Goal: Information Seeking & Learning: Check status

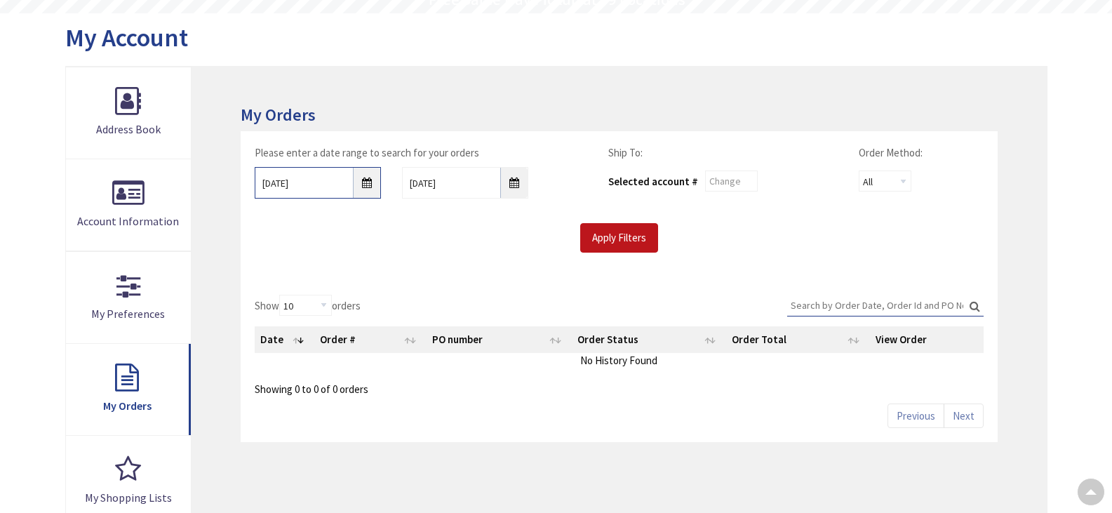
click at [366, 183] on input "9/3/2025" at bounding box center [318, 183] width 126 height 32
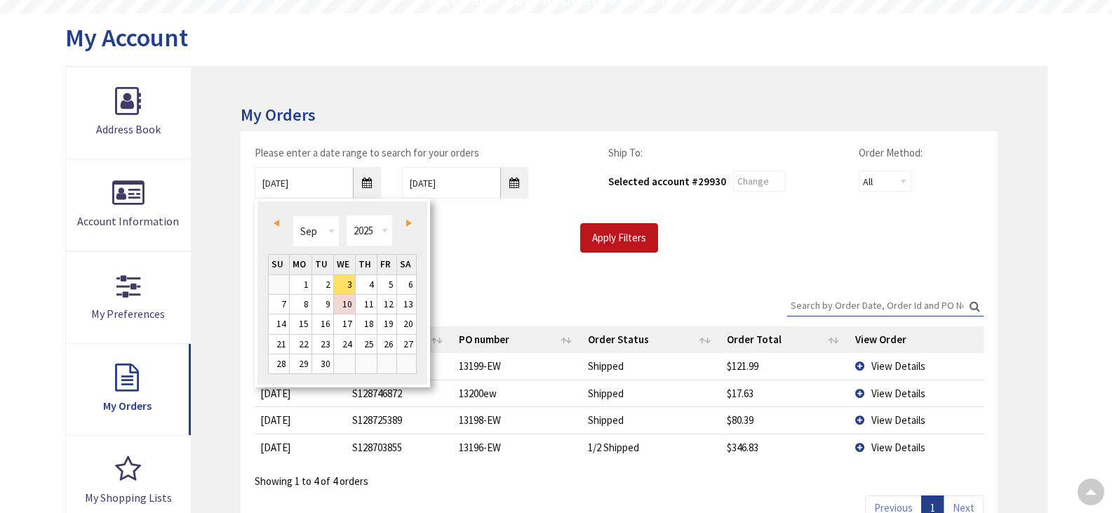
click at [272, 221] on link "Prev" at bounding box center [279, 222] width 19 height 19
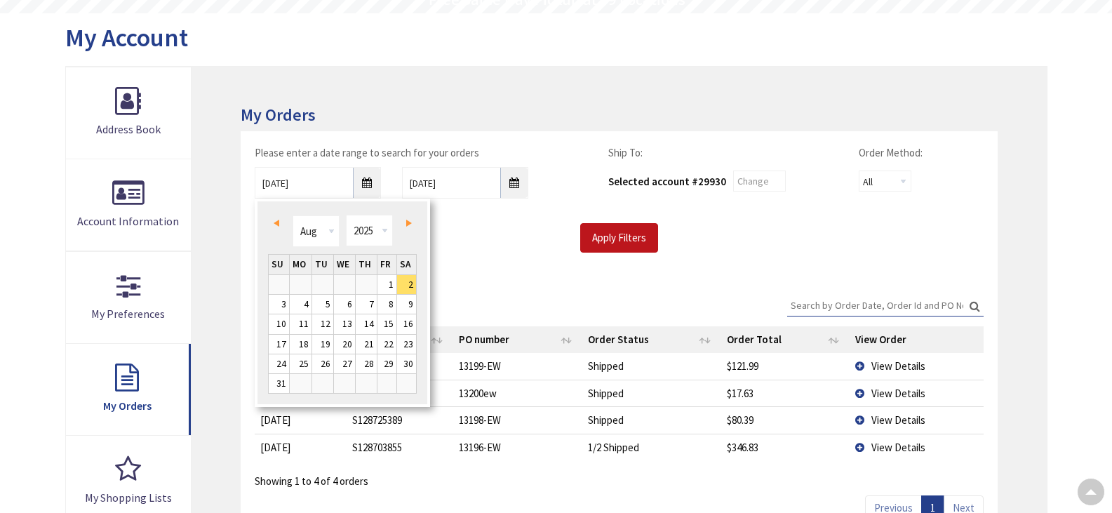
click at [272, 221] on link "Prev" at bounding box center [279, 222] width 19 height 19
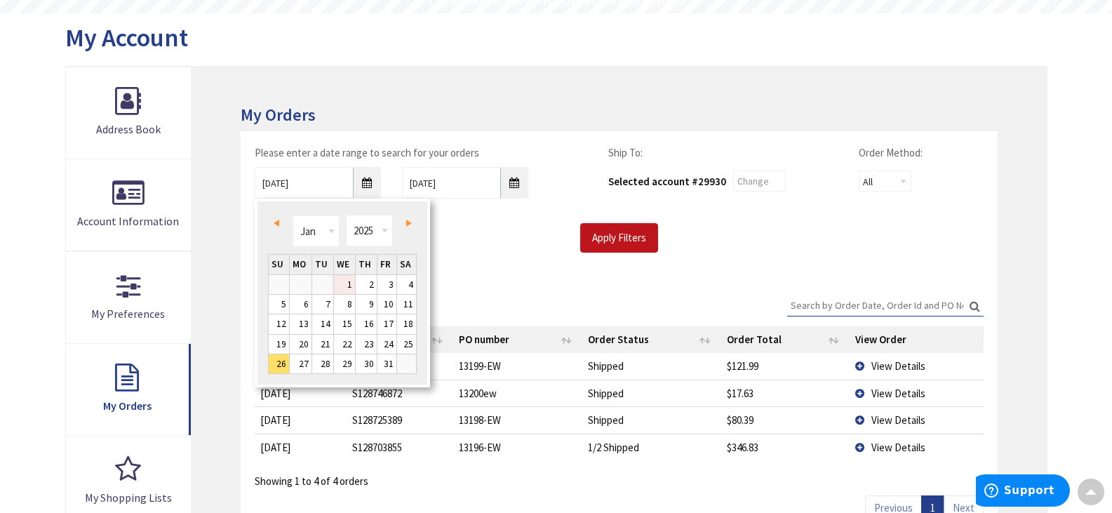
click at [352, 286] on link "1" at bounding box center [344, 284] width 21 height 19
type input "01/01/2025"
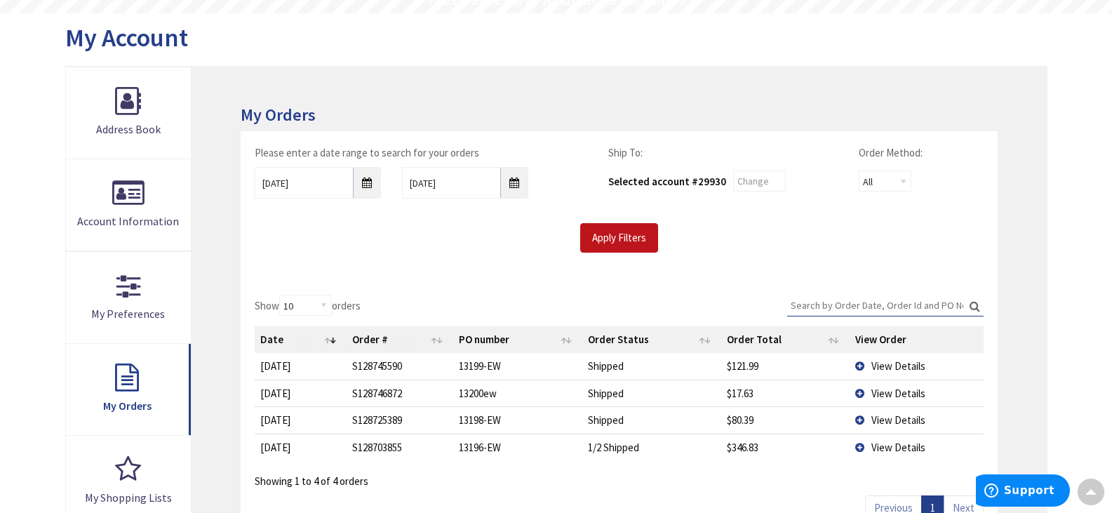
scroll to position [142, 0]
click at [623, 238] on input "Apply Filters" at bounding box center [619, 237] width 78 height 29
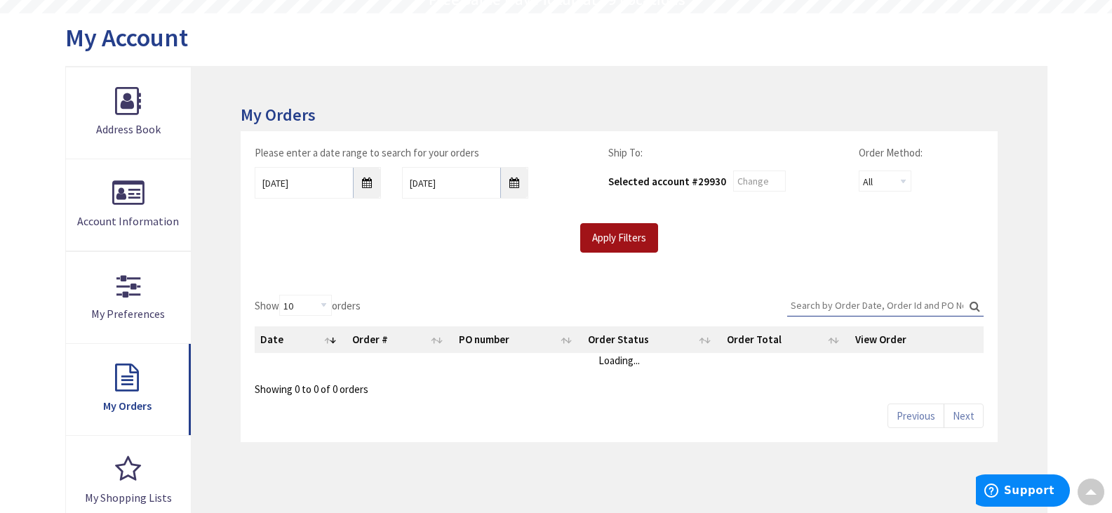
scroll to position [0, 0]
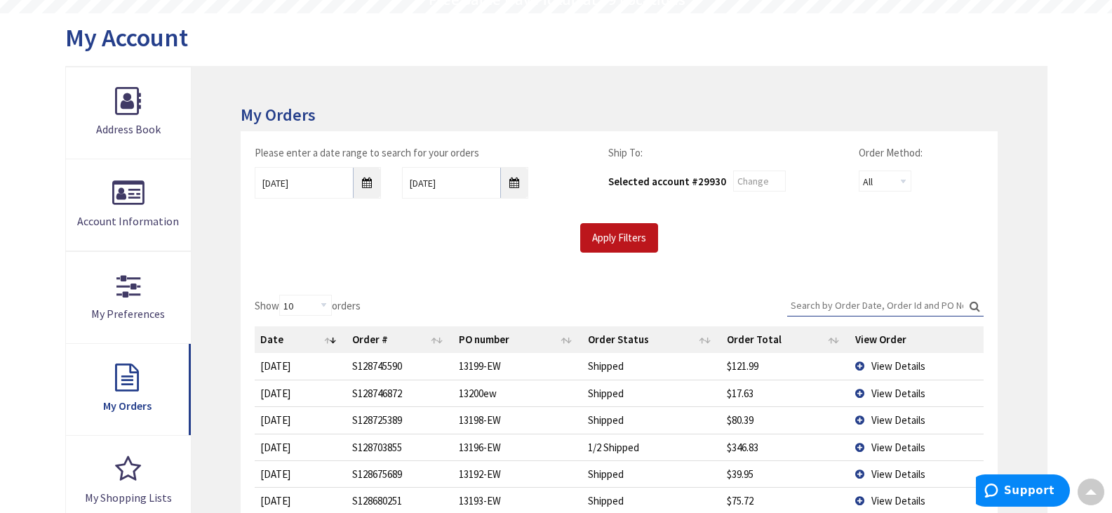
click at [896, 305] on input "Search:" at bounding box center [885, 305] width 197 height 21
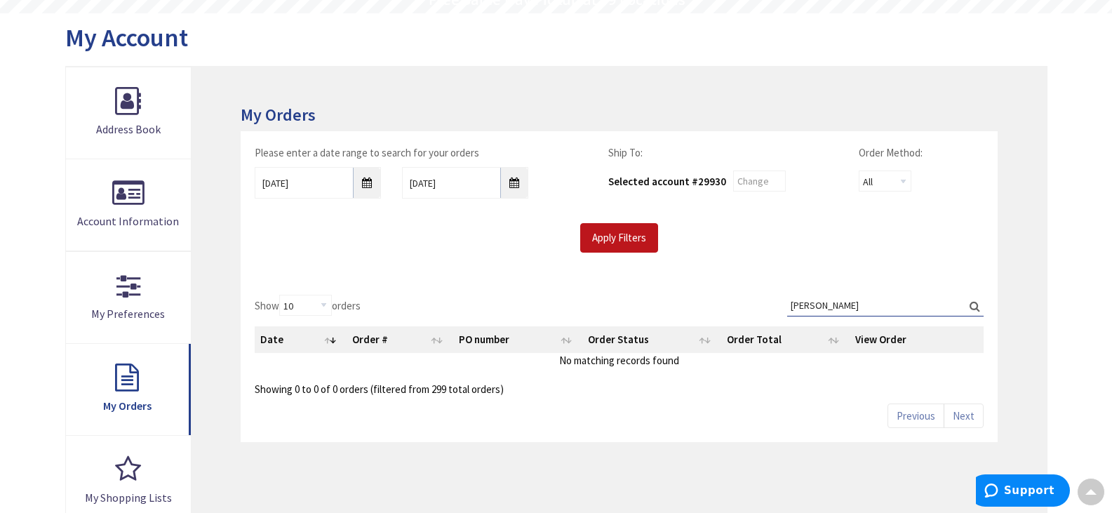
type input "vernon"
click at [973, 302] on label "Search: vernon" at bounding box center [885, 306] width 197 height 22
click at [973, 302] on input "vernon" at bounding box center [885, 305] width 197 height 21
click at [614, 235] on input "Apply Filters" at bounding box center [619, 237] width 78 height 29
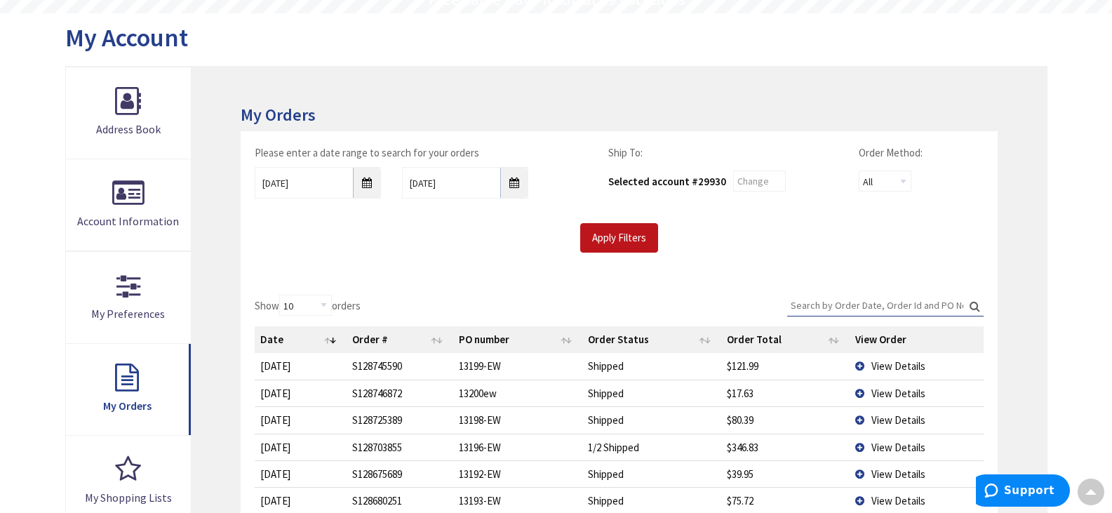
click at [848, 310] on input "Search:" at bounding box center [885, 305] width 197 height 21
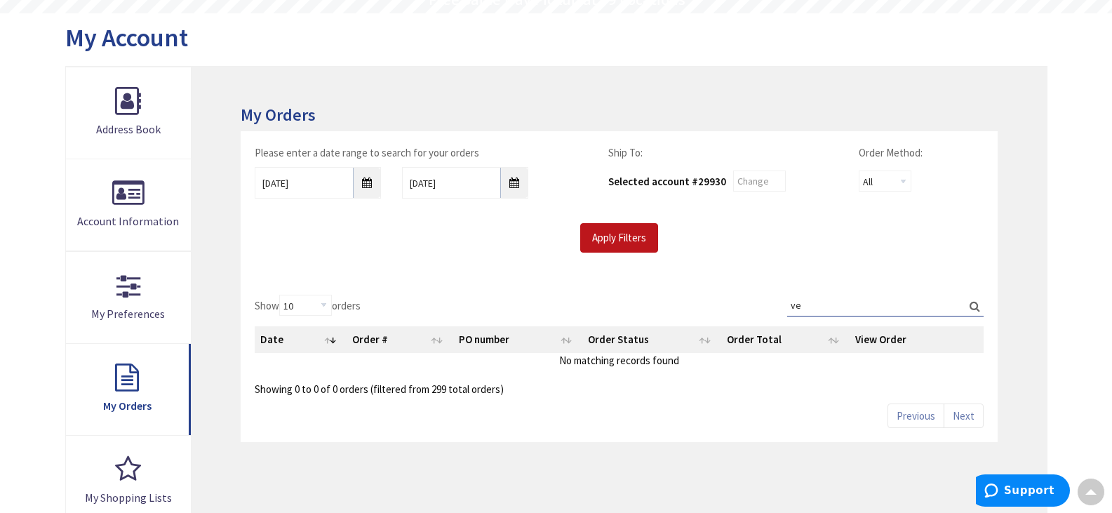
type input "v"
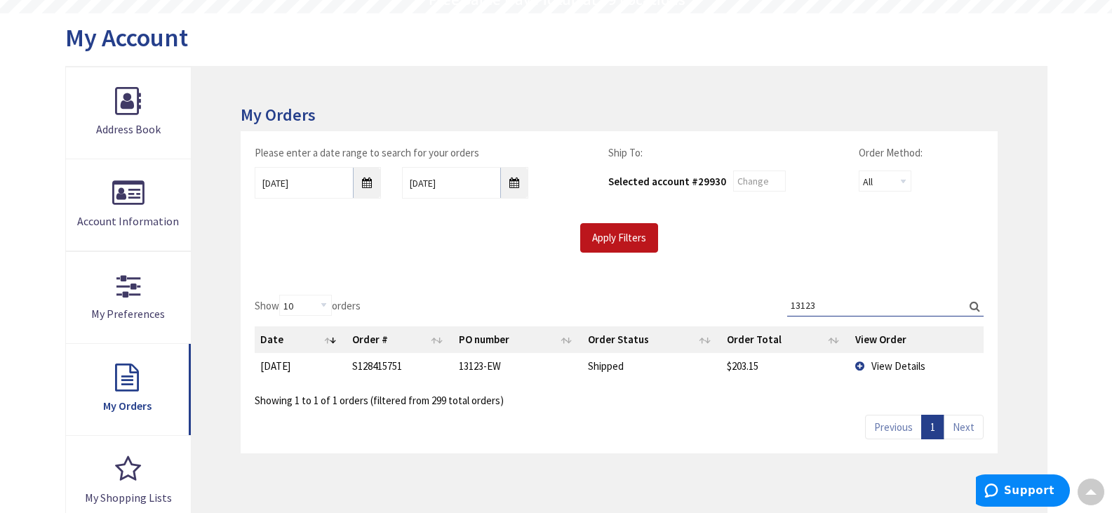
click at [898, 368] on span "View Details" at bounding box center [899, 365] width 54 height 13
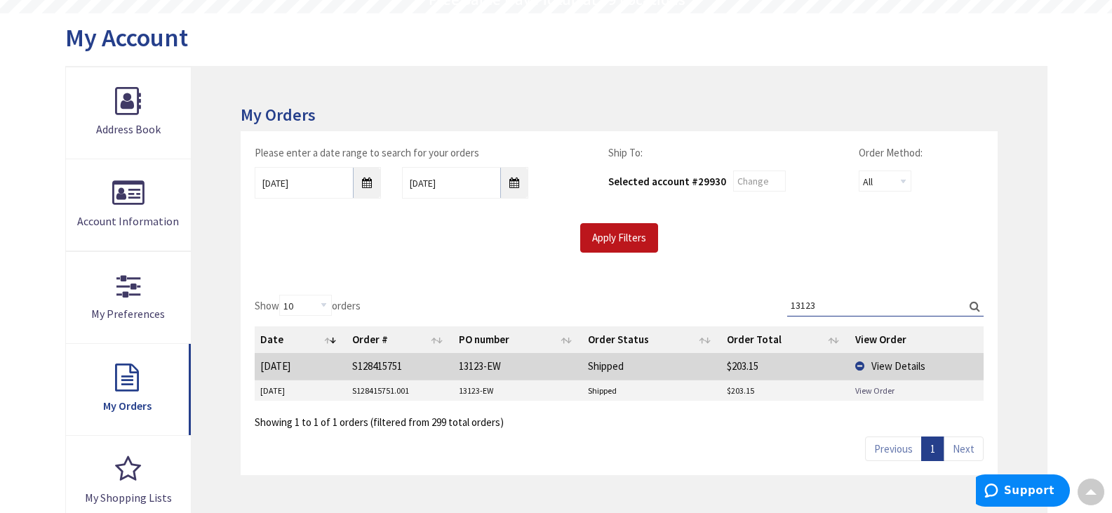
click at [873, 391] on link "View Order" at bounding box center [875, 391] width 39 height 12
click at [858, 312] on input "13123" at bounding box center [885, 305] width 197 height 21
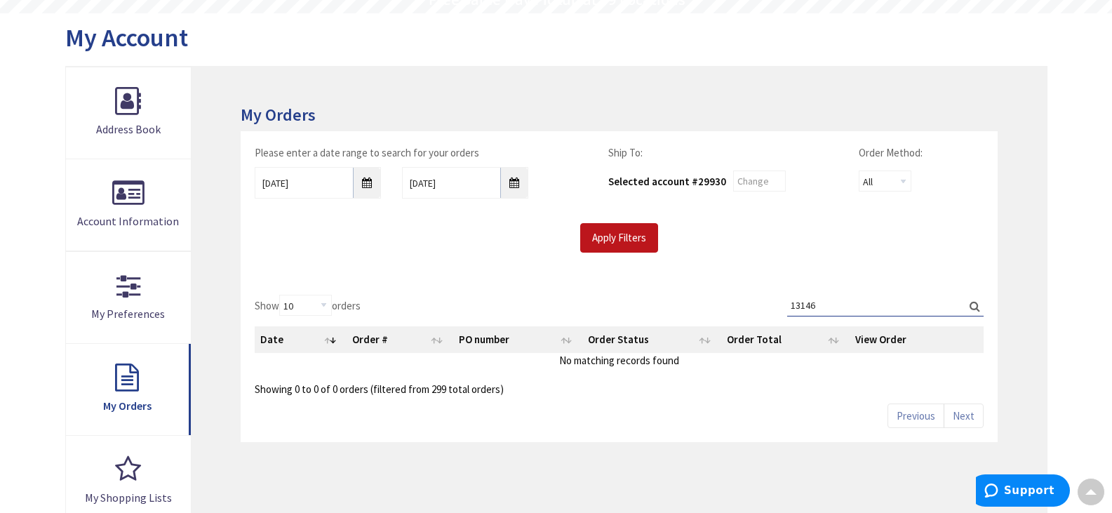
type input "13146"
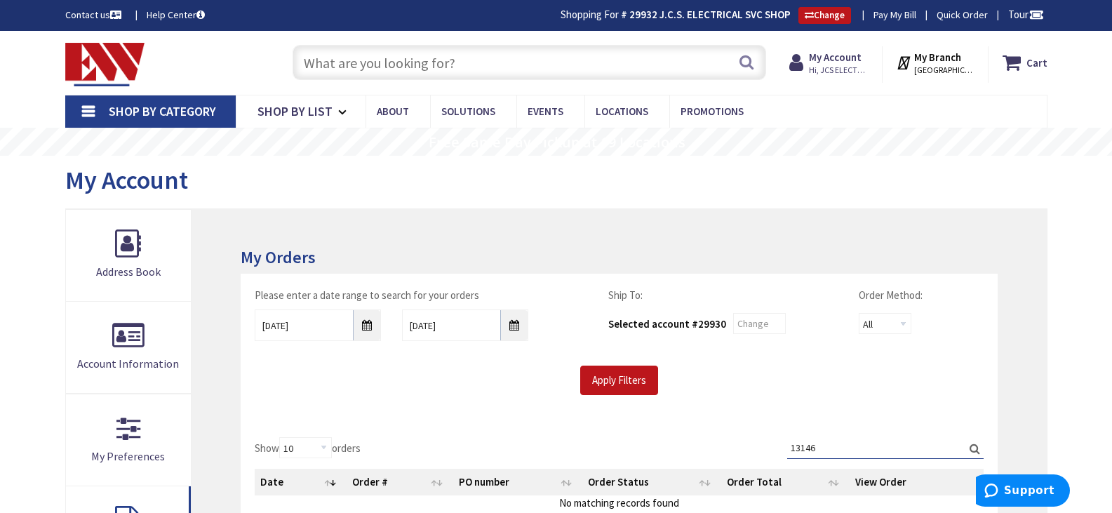
click at [418, 62] on input "text" at bounding box center [530, 62] width 474 height 35
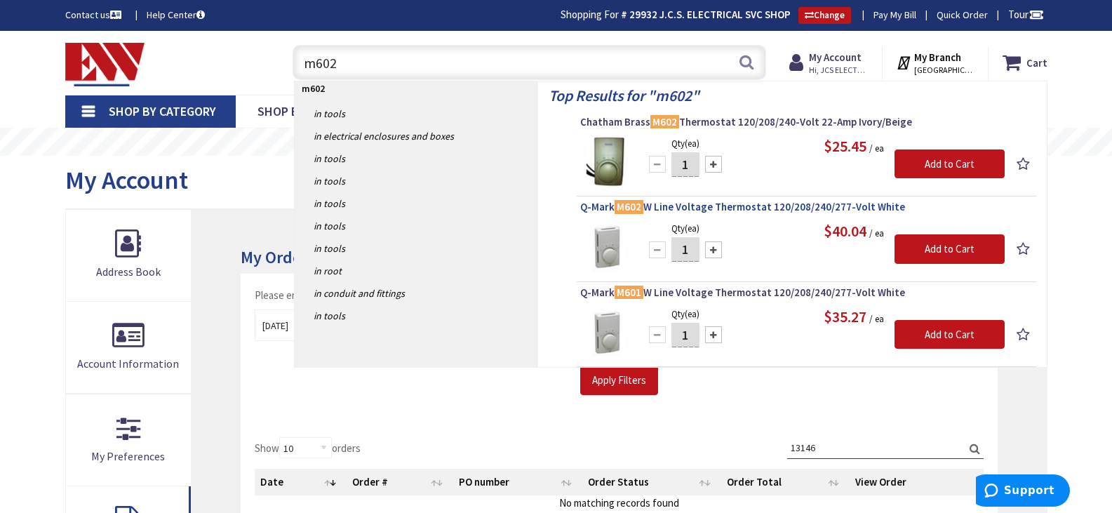
type input "m602"
click at [811, 203] on span "Q-Mark M602 W Line Voltage Thermostat 120/208/240/277-Volt White" at bounding box center [806, 207] width 453 height 14
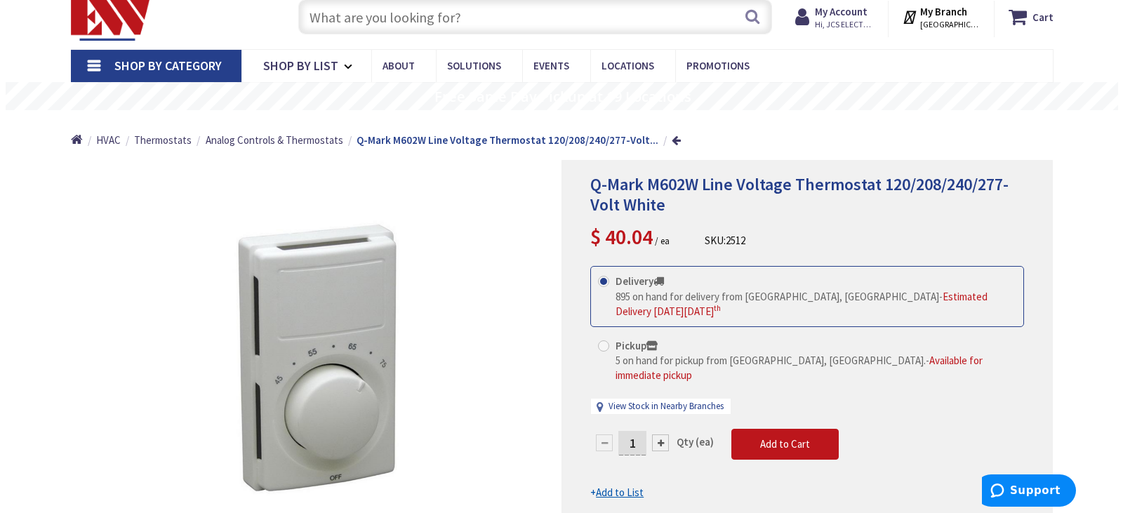
scroll to position [70, 0]
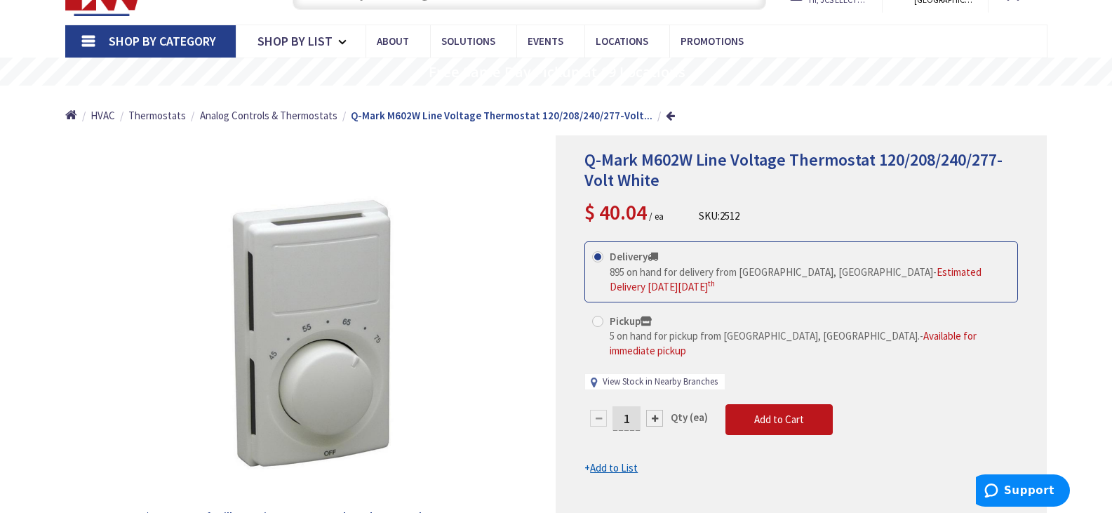
click at [627, 375] on link "View Stock in Nearby Branches" at bounding box center [660, 381] width 115 height 13
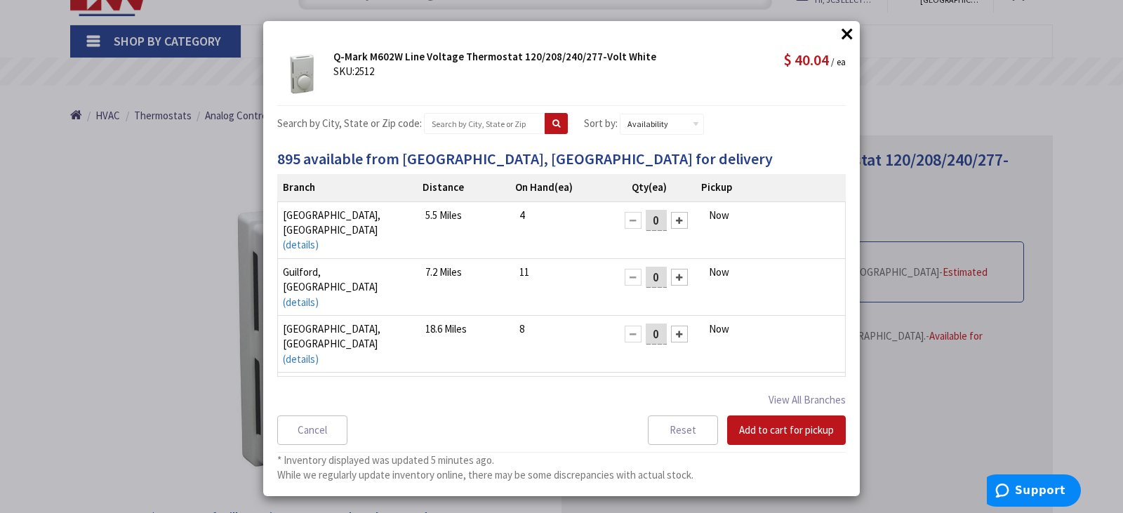
scroll to position [11, 0]
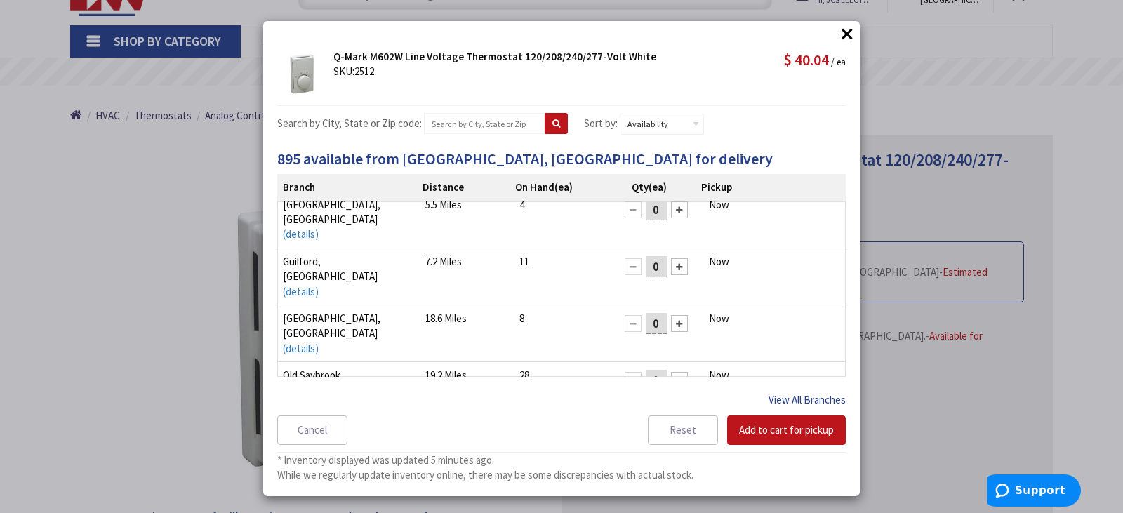
click at [820, 401] on button "View All Branches" at bounding box center [807, 400] width 77 height 18
select select "data-availability"
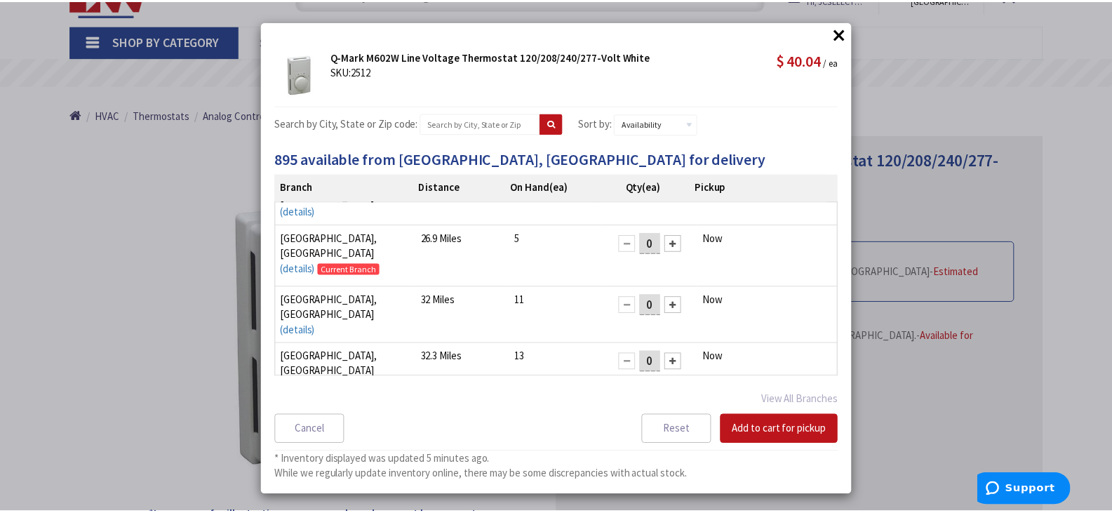
scroll to position [491, 0]
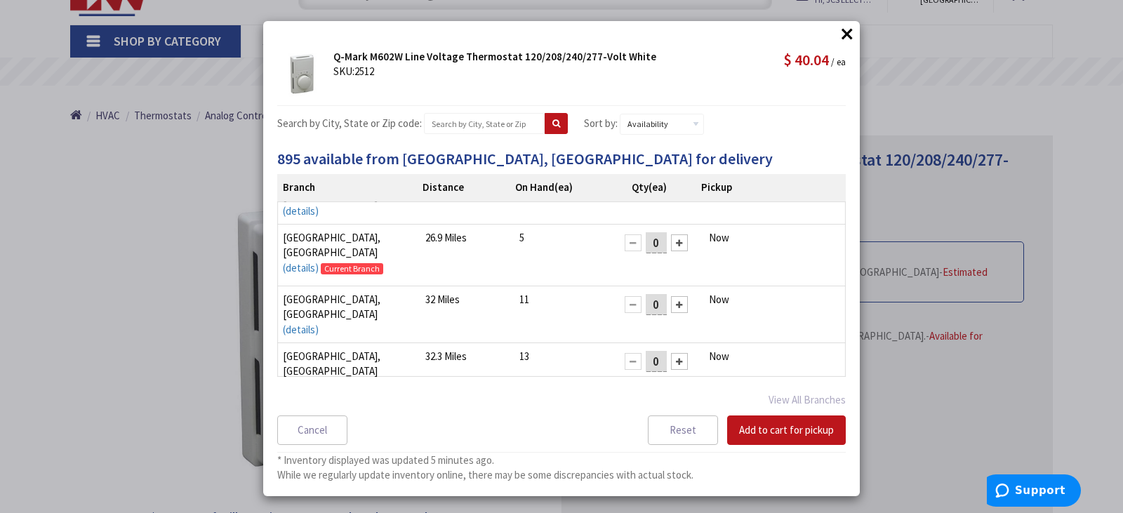
click at [844, 34] on button "×" at bounding box center [847, 33] width 21 height 21
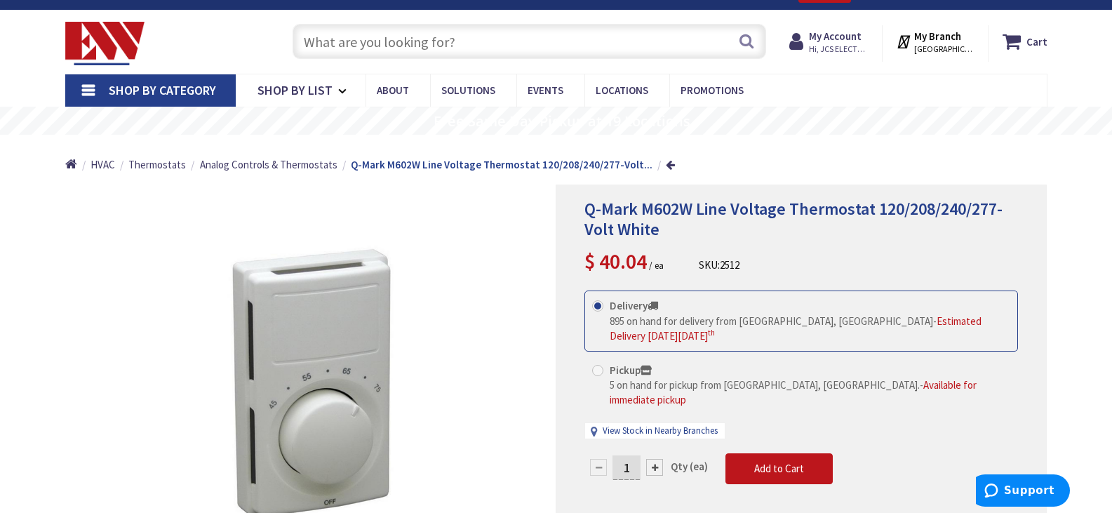
scroll to position [0, 0]
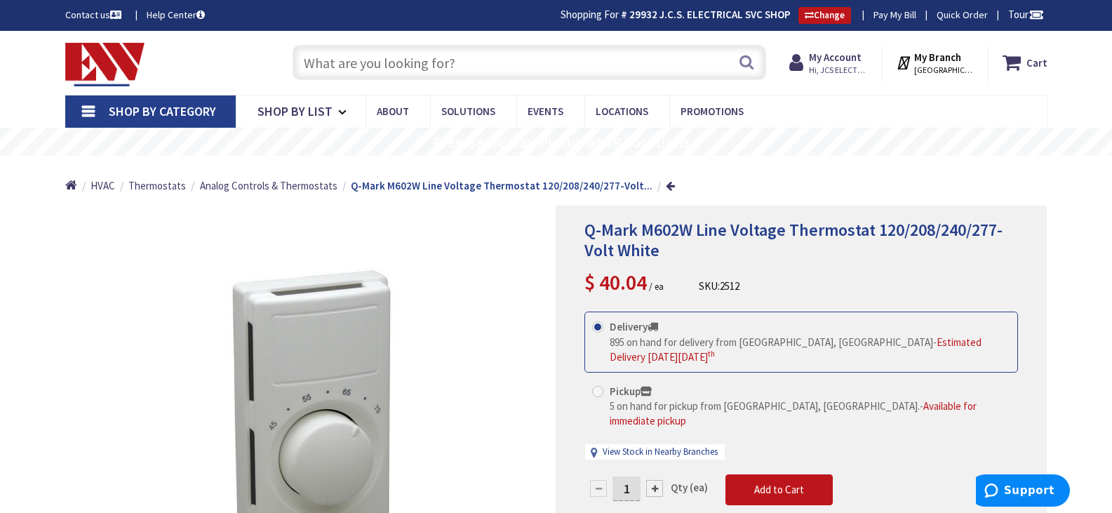
click at [444, 67] on input "text" at bounding box center [530, 62] width 474 height 35
click at [405, 53] on input "text" at bounding box center [530, 62] width 474 height 35
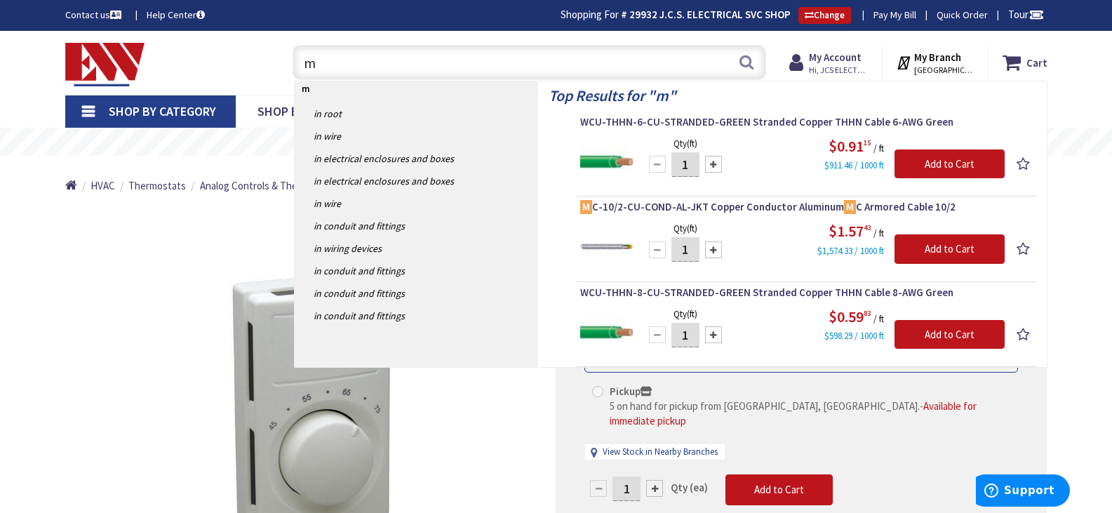
click at [405, 54] on input "m" at bounding box center [530, 62] width 474 height 35
type input "m602"
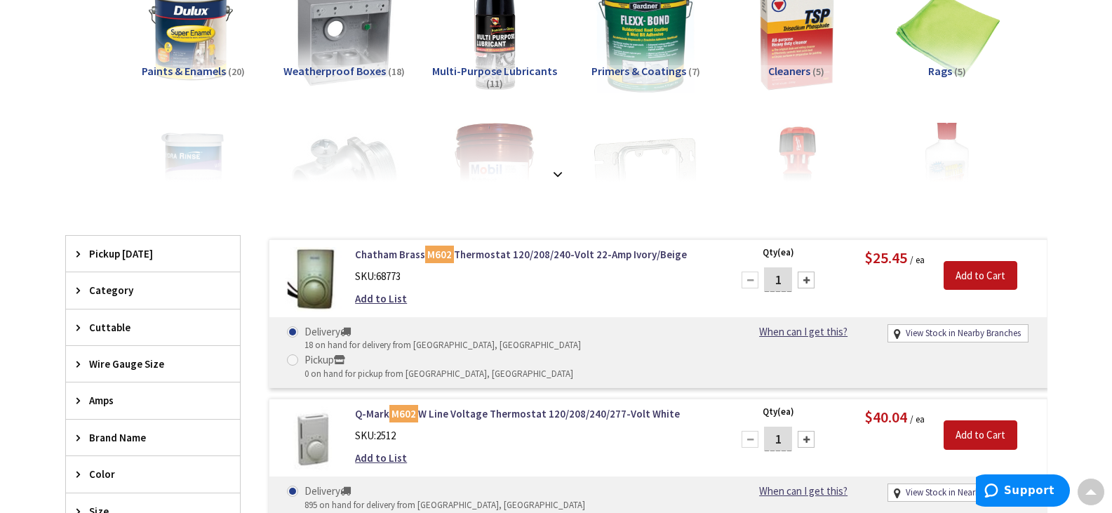
scroll to position [72, 0]
